Goal: Navigation & Orientation: Understand site structure

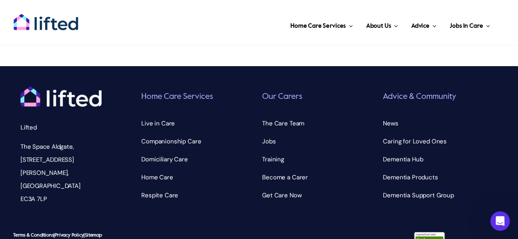
scroll to position [2899, 0]
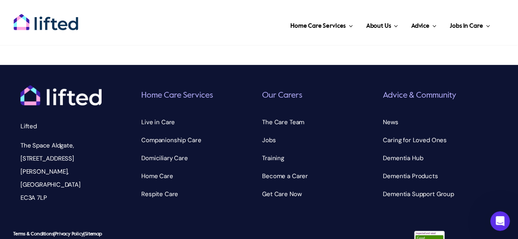
drag, startPoint x: 47, startPoint y: 133, endPoint x: 18, endPoint y: 91, distance: 50.9
click at [18, 91] on div "Lifted The Space Aldgate, 30 Dukes Pl, London EC3A 7LP" at bounding box center [78, 148] width 121 height 125
click at [77, 139] on p "The Space Aldgate, 30 Dukes Pl, London EC3A 7LP" at bounding box center [60, 171] width 81 height 65
click at [73, 139] on p "The Space Aldgate, 30 Dukes Pl, London EC3A 7LP" at bounding box center [60, 171] width 81 height 65
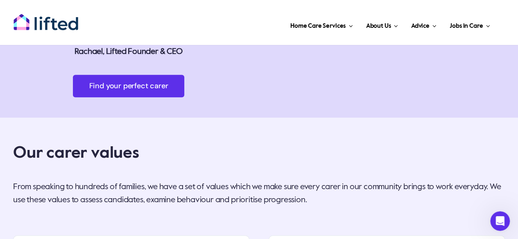
scroll to position [1835, 0]
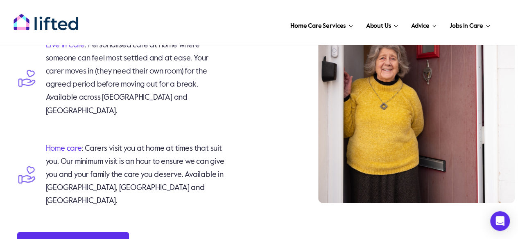
scroll to position [1473, 0]
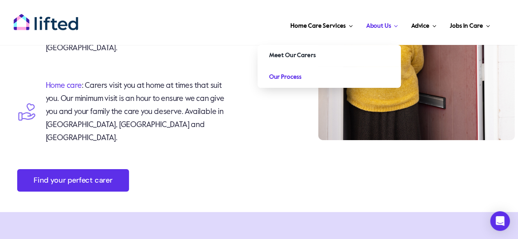
click at [295, 76] on span "Our Process" at bounding box center [285, 77] width 32 height 13
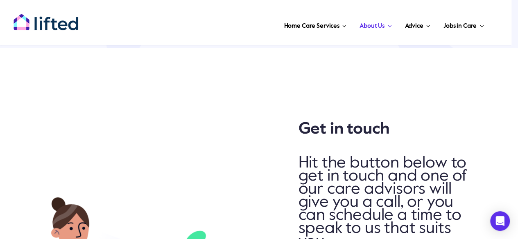
scroll to position [368, 0]
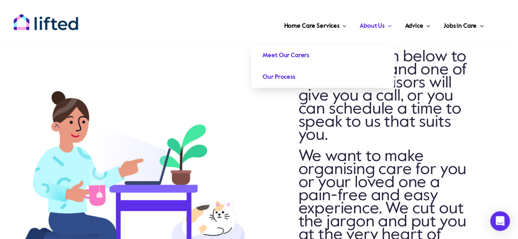
click at [327, 60] on link "Meet Our Carers" at bounding box center [322, 55] width 143 height 21
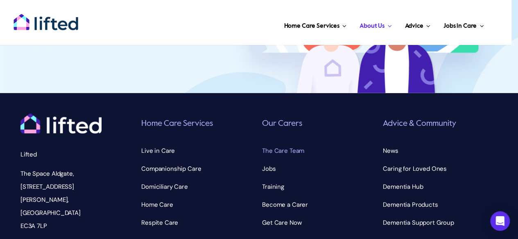
scroll to position [2809, 0]
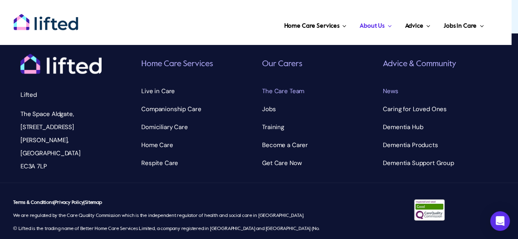
click at [383, 85] on span "News" at bounding box center [390, 91] width 15 height 13
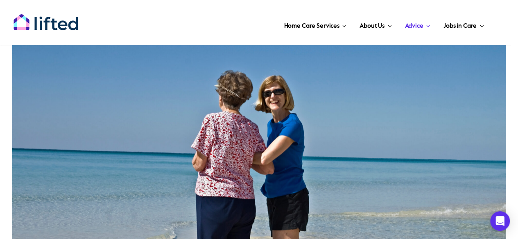
scroll to position [573, 0]
